Goal: Obtain resource: Download file/media

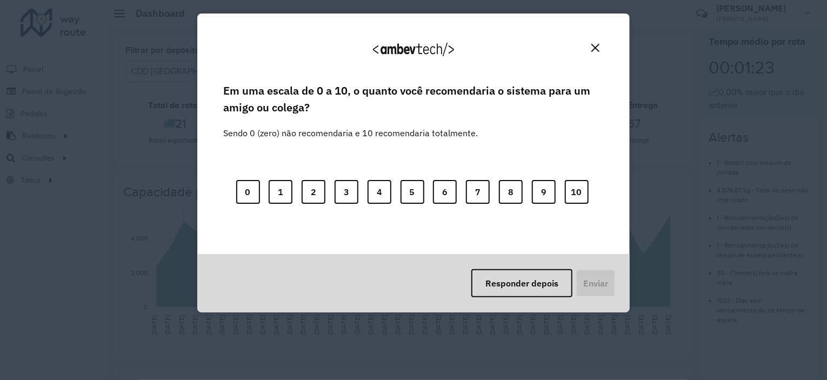
click at [598, 44] on img "Close" at bounding box center [596, 48] width 8 height 8
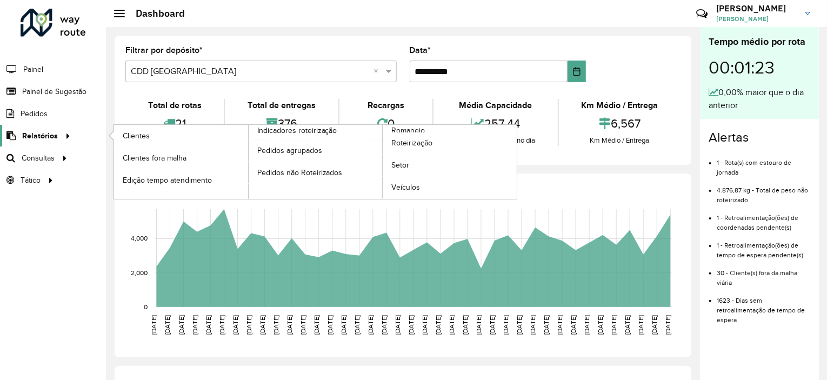
click at [41, 132] on span "Relatórios" at bounding box center [40, 135] width 36 height 11
click at [419, 129] on span "Romaneio" at bounding box center [408, 130] width 35 height 11
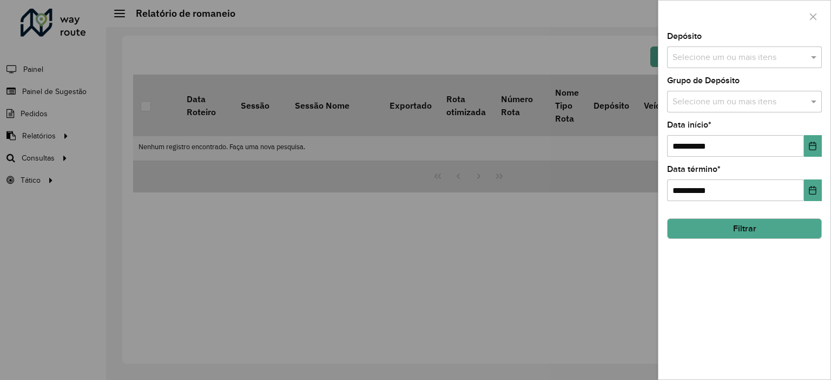
click at [740, 57] on input "text" at bounding box center [738, 57] width 138 height 13
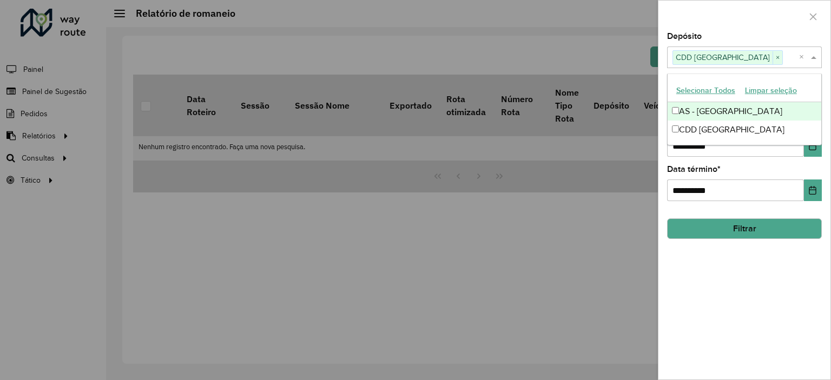
click at [747, 18] on div at bounding box center [744, 17] width 172 height 32
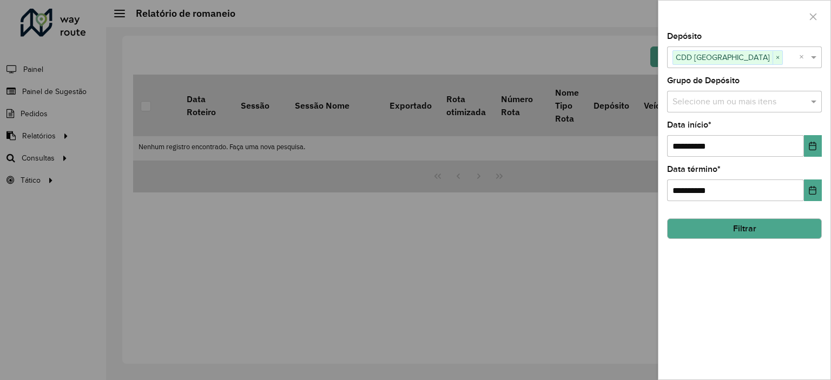
click at [746, 109] on div "Selecione um ou mais itens" at bounding box center [744, 102] width 155 height 22
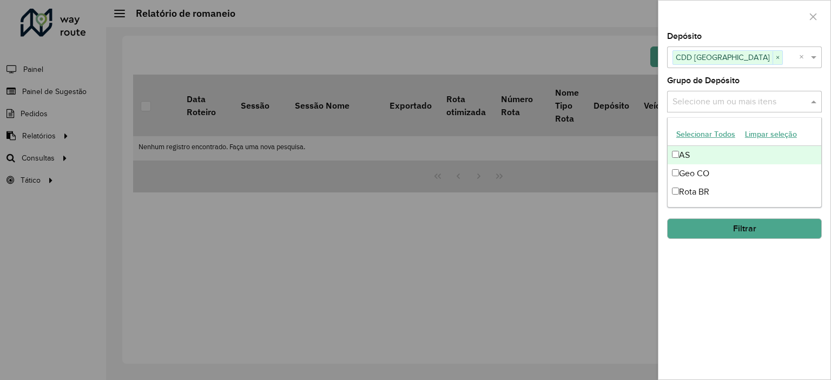
click at [715, 135] on button "Selecionar Todos" at bounding box center [705, 134] width 69 height 17
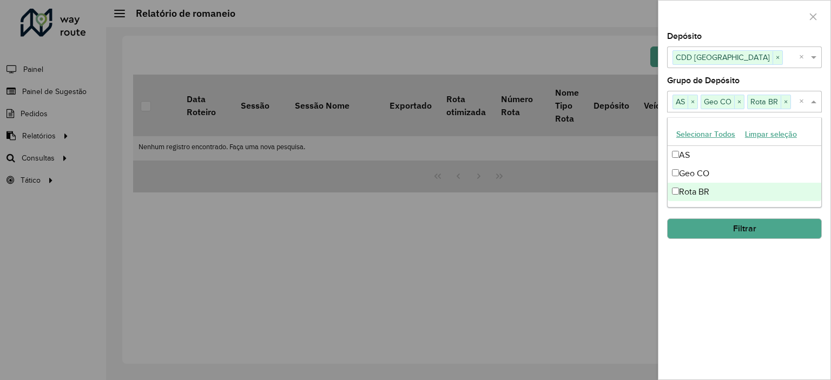
click at [645, 236] on div at bounding box center [415, 190] width 831 height 380
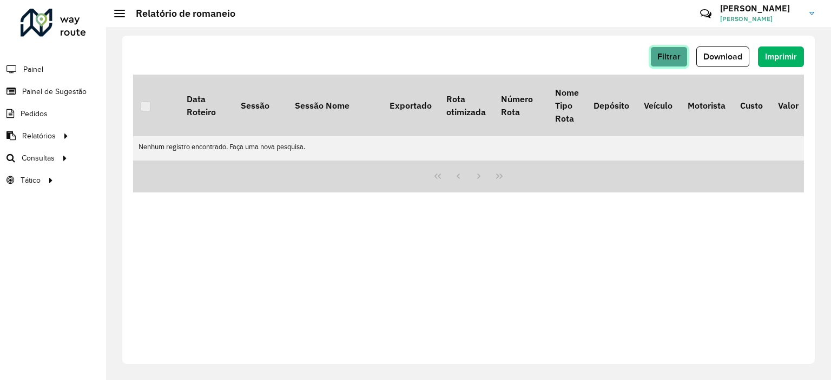
click at [686, 58] on button "Filtrar" at bounding box center [668, 57] width 37 height 21
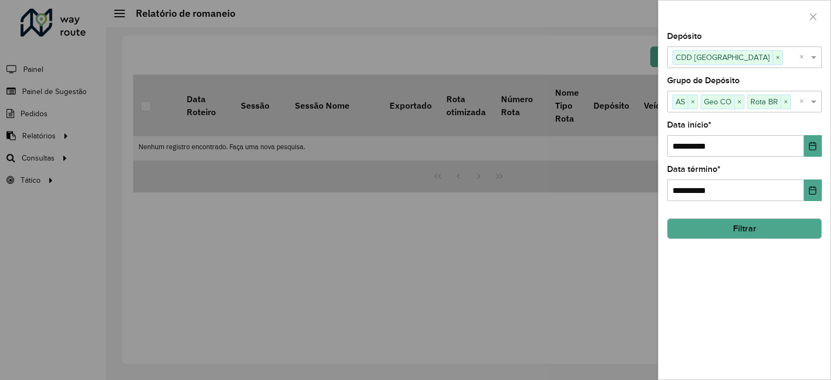
click at [733, 226] on button "Filtrar" at bounding box center [744, 228] width 155 height 21
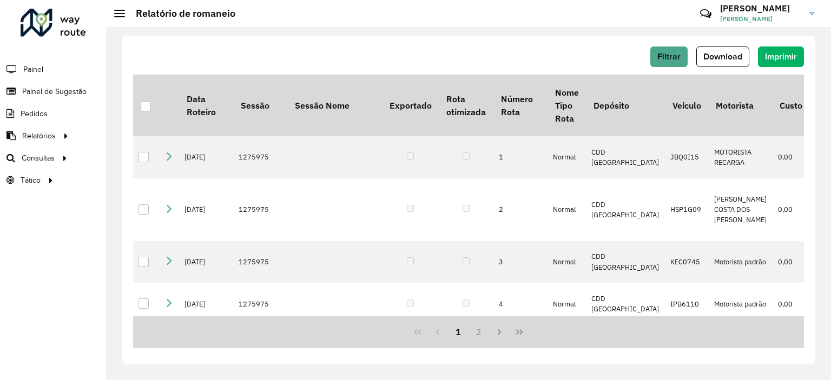
click at [729, 56] on span "Download" at bounding box center [722, 56] width 39 height 9
